Goal: Transaction & Acquisition: Purchase product/service

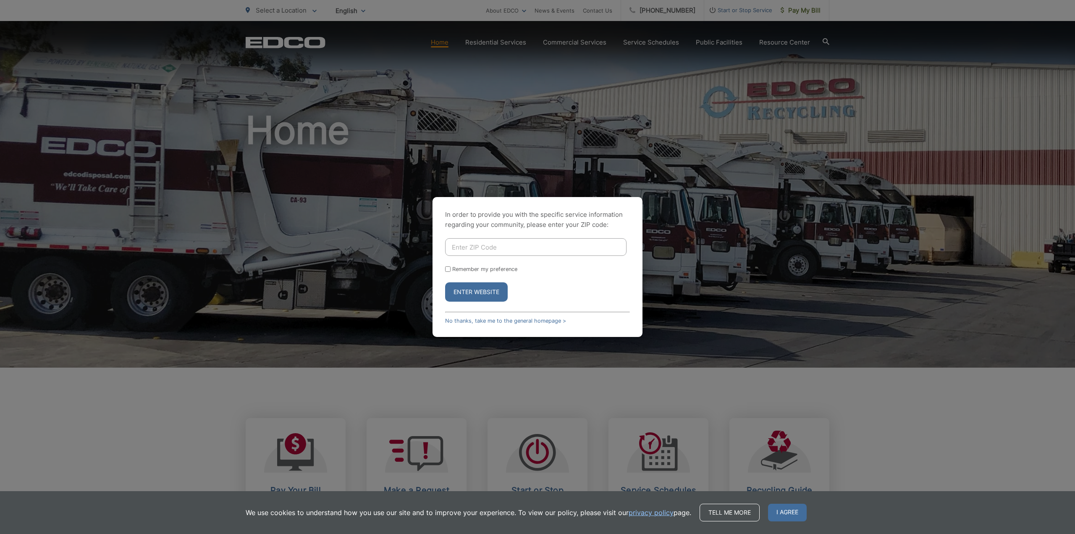
click at [298, 166] on div "In order to provide you with the specific service information regarding your co…" at bounding box center [537, 267] width 1075 height 534
click at [482, 246] on input "Enter ZIP Code" at bounding box center [535, 247] width 181 height 18
type input "90245"
click at [449, 268] on input "Remember my preference" at bounding box center [447, 268] width 5 height 5
checkbox input "true"
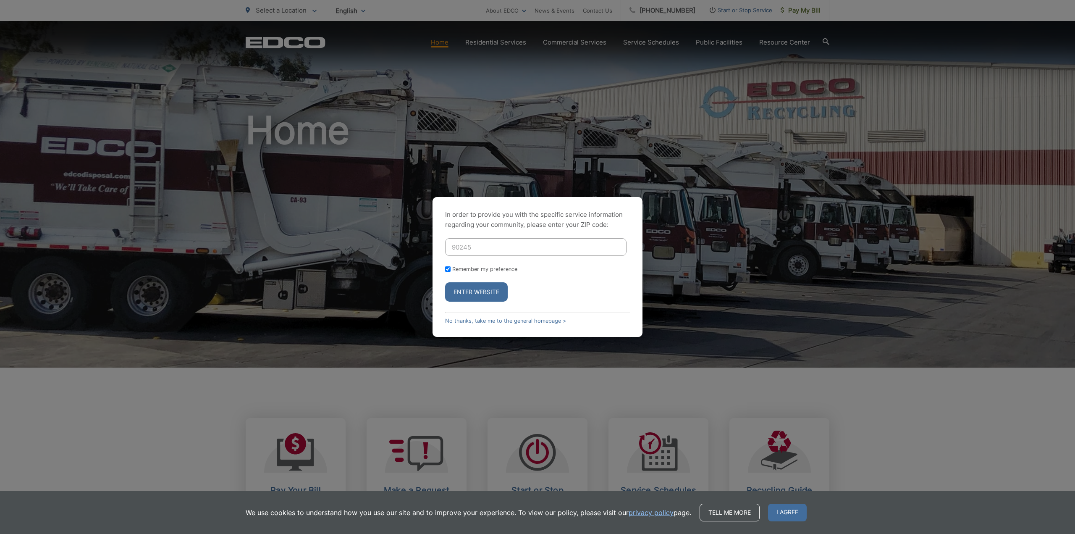
click at [456, 290] on button "Enter Website" at bounding box center [476, 291] width 63 height 19
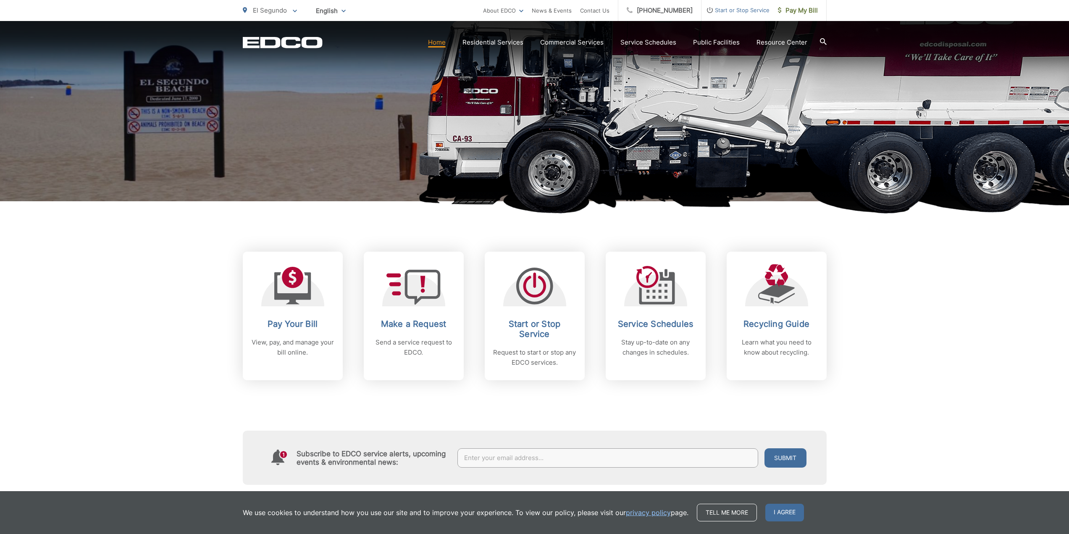
scroll to position [168, 0]
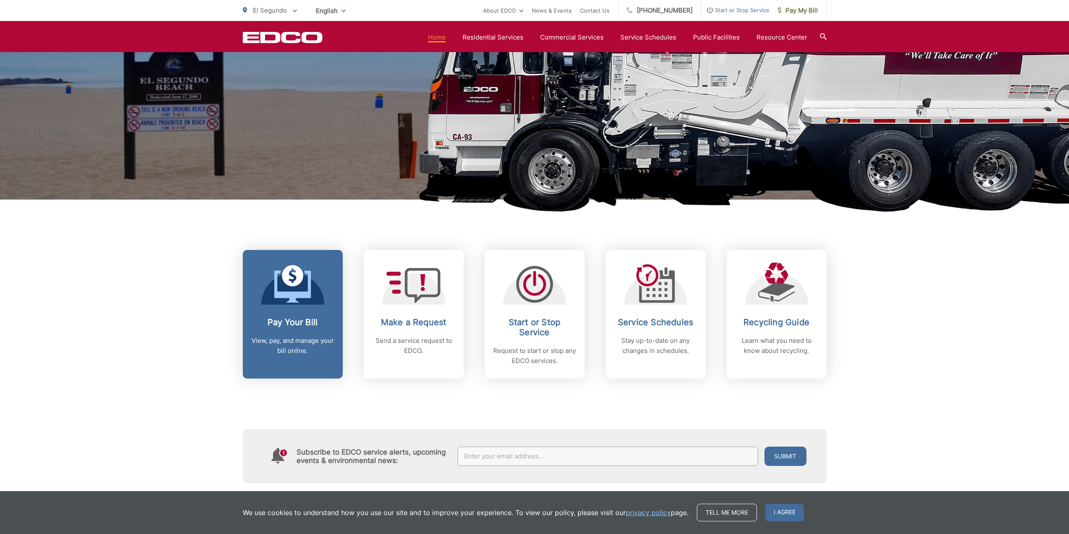
click at [307, 333] on div "Pay Your Bill View, pay, and manage your bill online." at bounding box center [292, 336] width 83 height 39
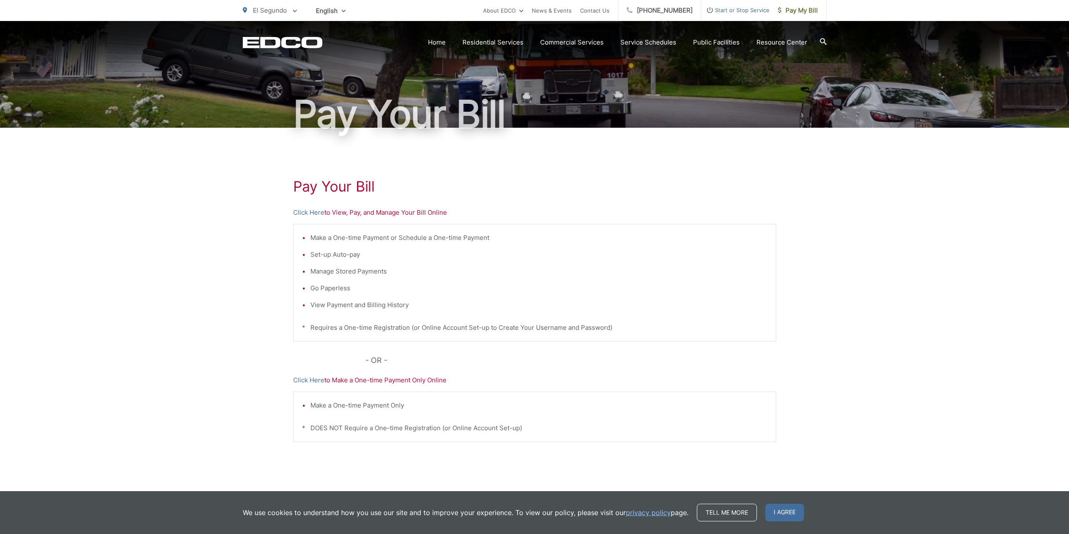
scroll to position [63, 0]
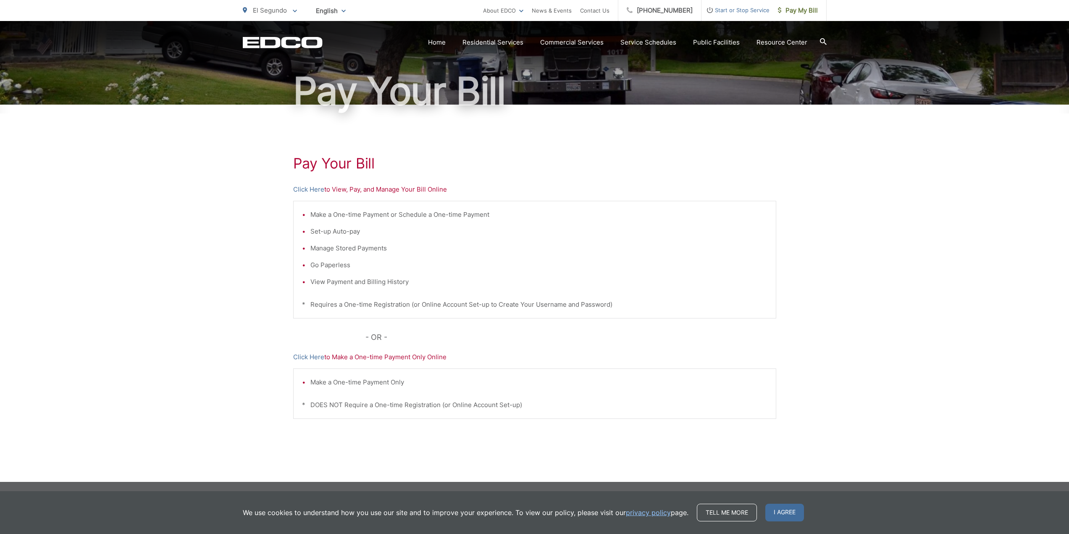
click at [388, 193] on p "Click Here to View, Pay, and Manage Your Bill Online" at bounding box center [534, 189] width 483 height 10
drag, startPoint x: 383, startPoint y: 188, endPoint x: 358, endPoint y: 183, distance: 25.5
click at [382, 188] on p "Click Here to View, Pay, and Manage Your Bill Online" at bounding box center [534, 189] width 483 height 10
click at [351, 186] on p "Click Here to View, Pay, and Manage Your Bill Online" at bounding box center [534, 189] width 483 height 10
click at [381, 291] on div "Make a One-time Payment or Schedule a One-time Payment Set-up Auto-pay Manage S…" at bounding box center [534, 260] width 483 height 118
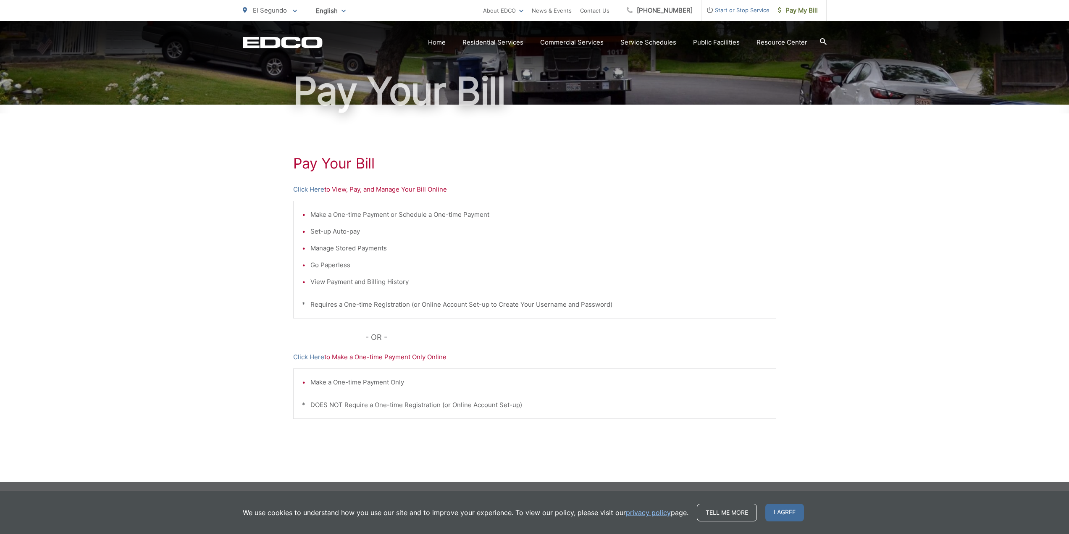
click at [331, 170] on h1 "Pay Your Bill" at bounding box center [534, 163] width 483 height 17
click at [308, 188] on link "Click Here" at bounding box center [308, 189] width 31 height 10
